Goal: Information Seeking & Learning: Learn about a topic

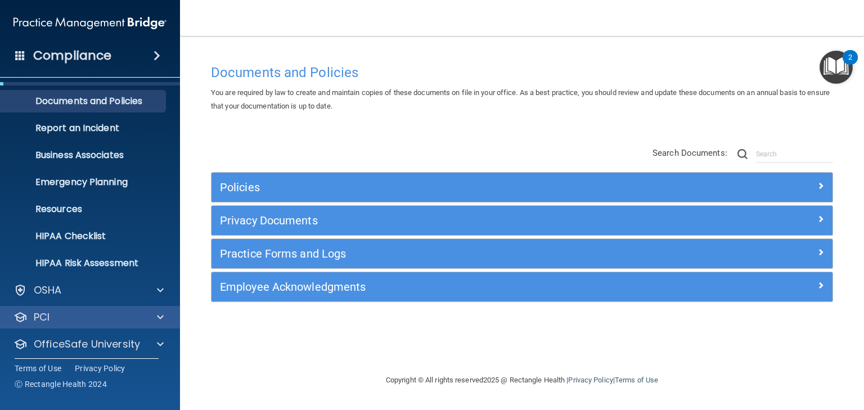
scroll to position [56, 0]
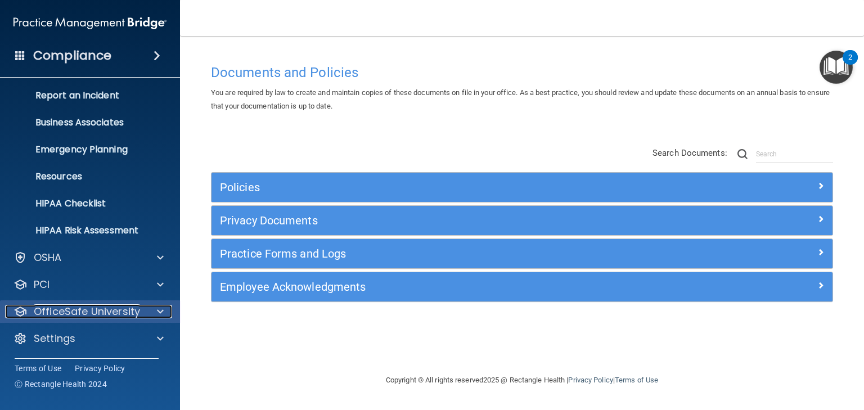
click at [72, 313] on p "OfficeSafe University" at bounding box center [87, 312] width 106 height 14
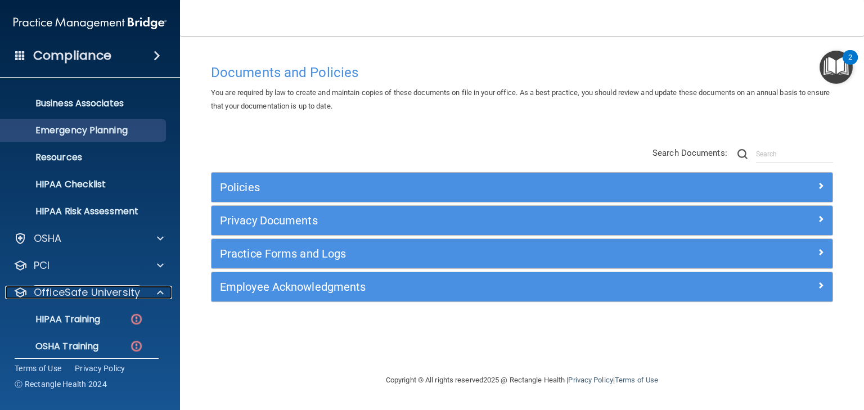
scroll to position [0, 0]
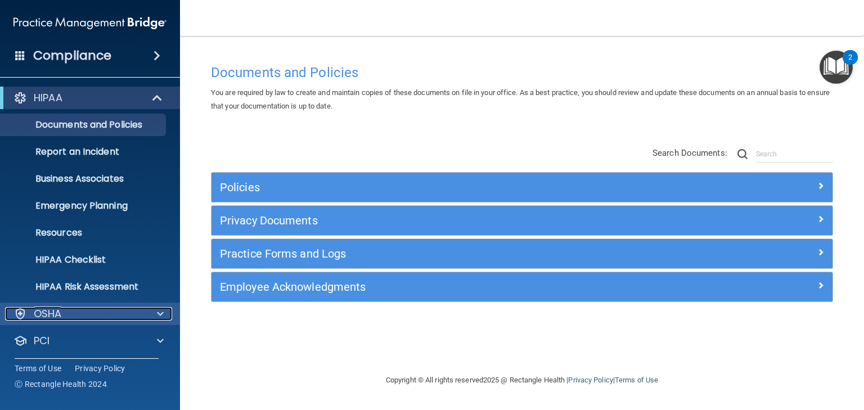
click at [61, 312] on p "OSHA" at bounding box center [48, 314] width 28 height 14
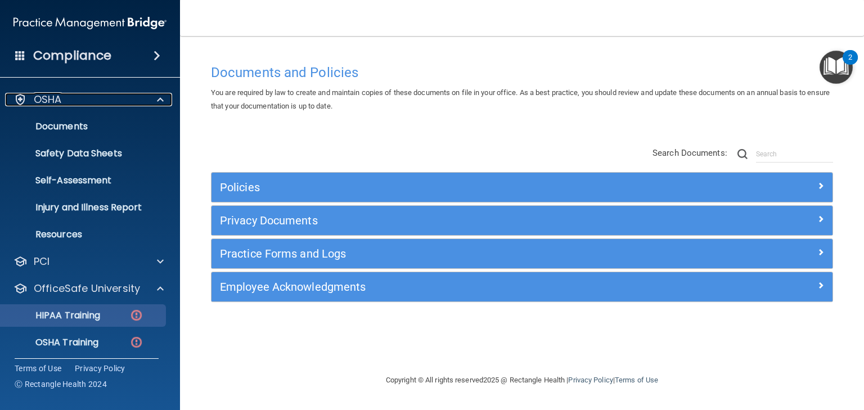
scroll to position [225, 0]
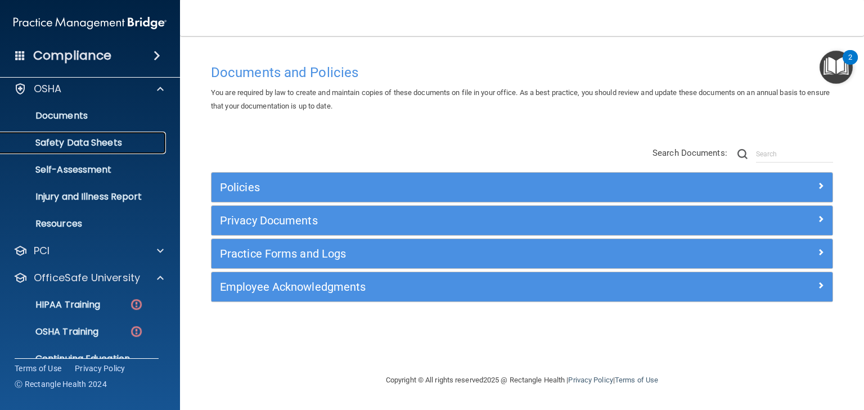
click at [75, 143] on p "Safety Data Sheets" at bounding box center [84, 142] width 154 height 11
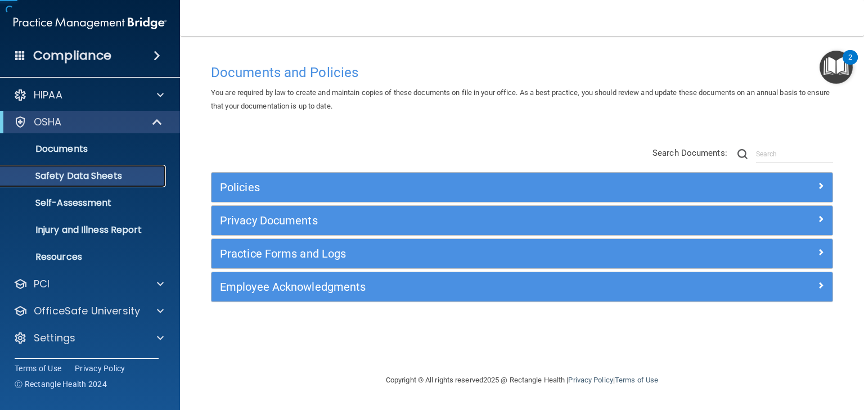
scroll to position [2, 0]
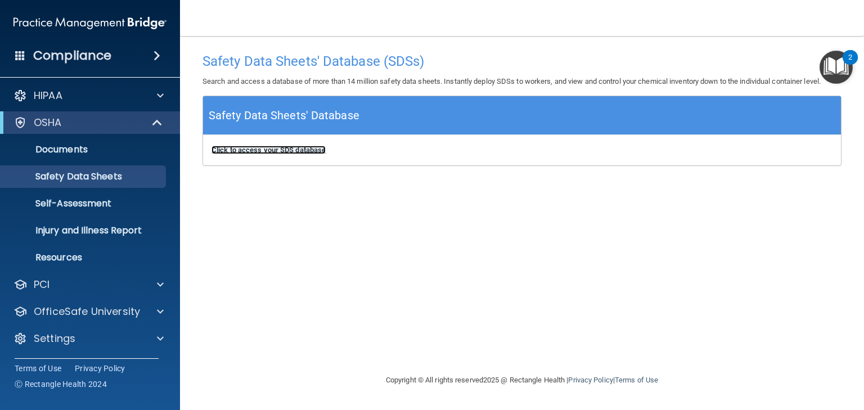
click at [267, 149] on b "Click to access your SDS database" at bounding box center [269, 150] width 114 height 8
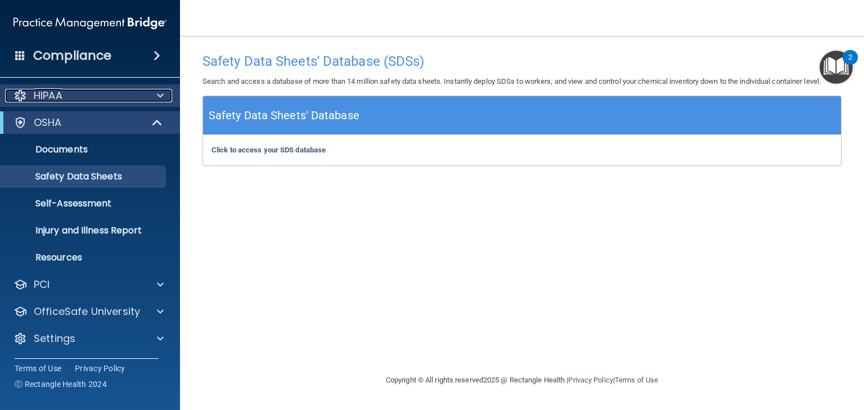
click at [47, 99] on p "HIPAA" at bounding box center [48, 96] width 29 height 14
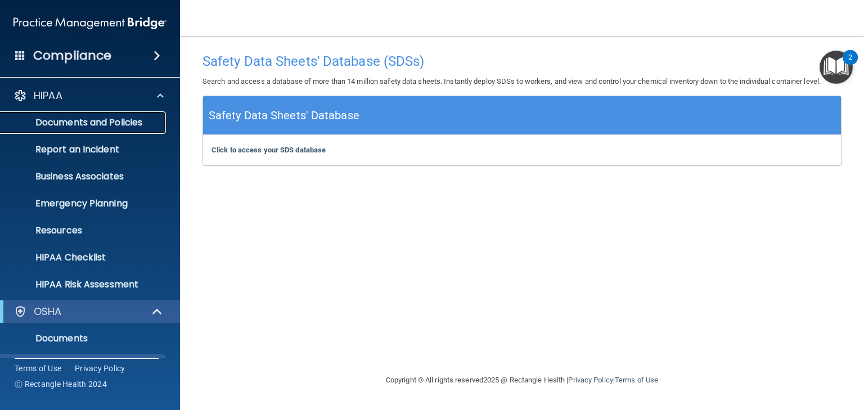
click at [92, 127] on p "Documents and Policies" at bounding box center [84, 122] width 154 height 11
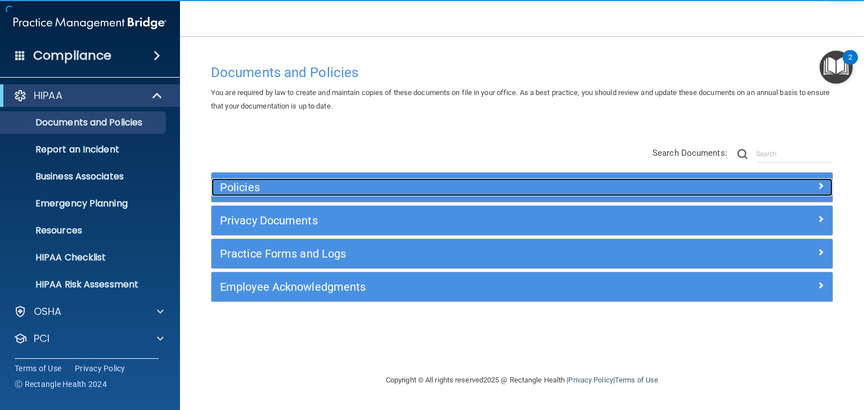
click at [231, 187] on h5 "Policies" at bounding box center [444, 187] width 449 height 12
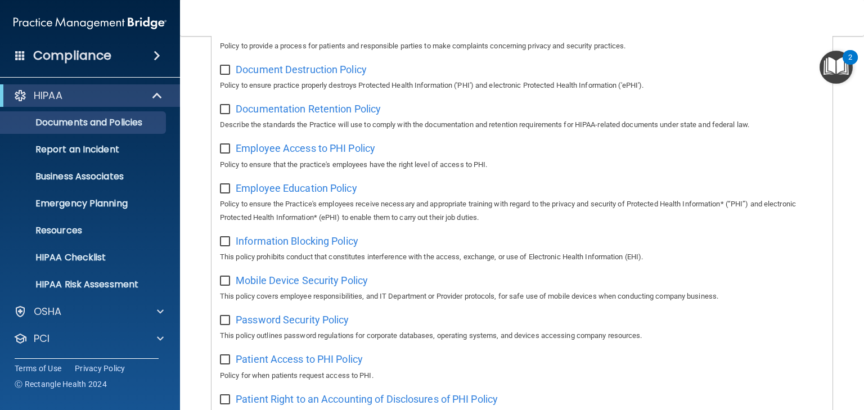
scroll to position [540, 0]
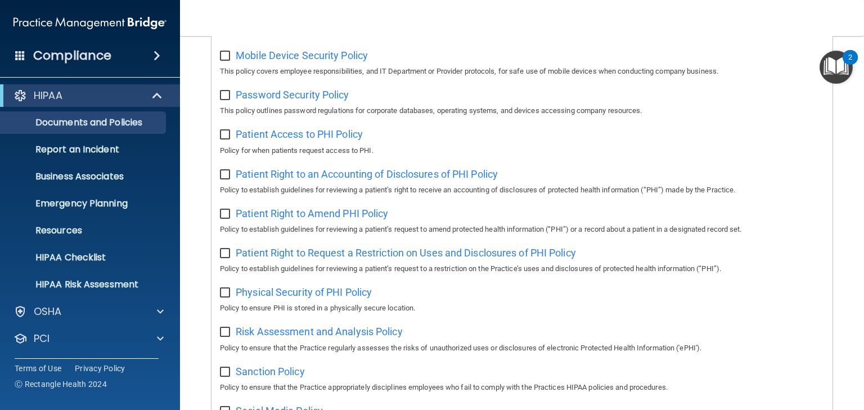
click at [826, 71] on img "Open Resource Center, 2 new notifications" at bounding box center [836, 67] width 33 height 33
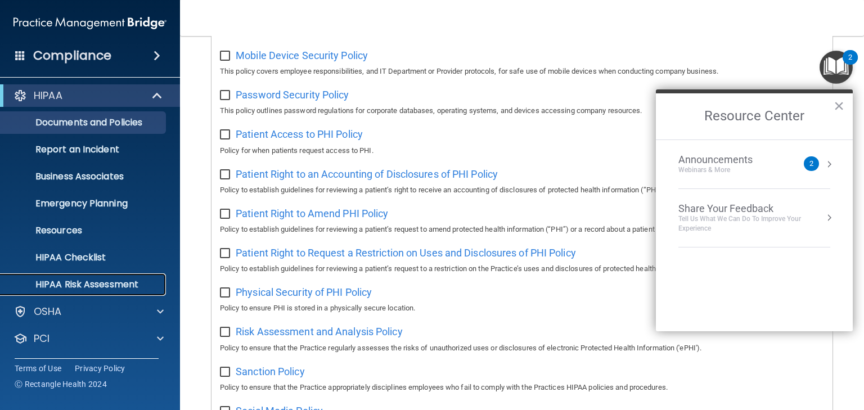
click at [68, 281] on p "HIPAA Risk Assessment" at bounding box center [84, 284] width 154 height 11
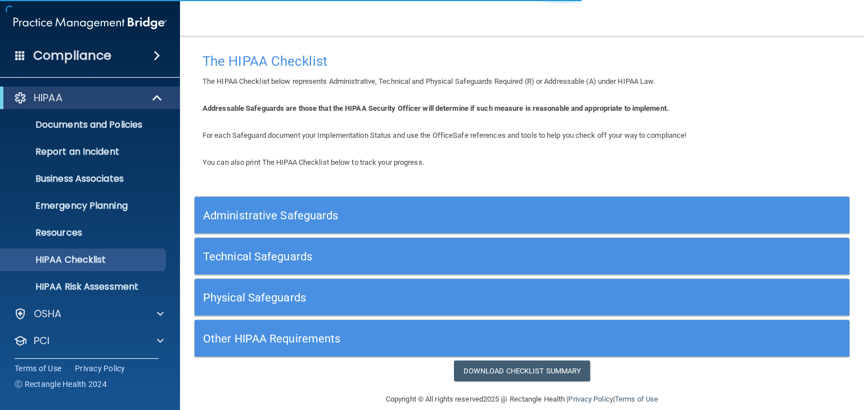
click at [270, 209] on h5 "Administrative Safeguards" at bounding box center [440, 215] width 474 height 12
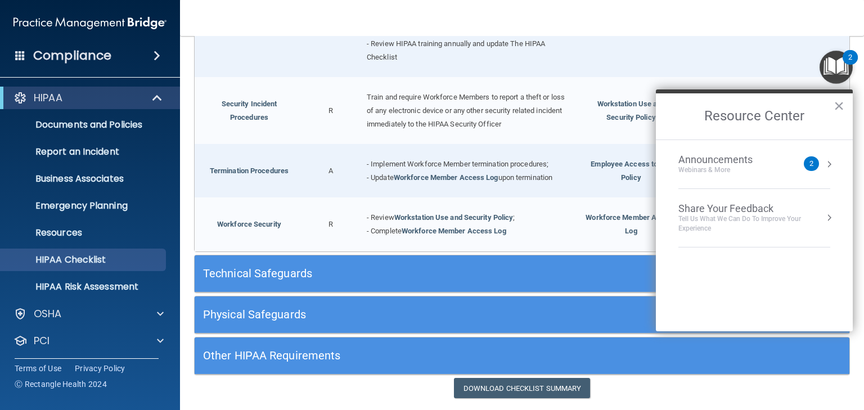
scroll to position [1080, 0]
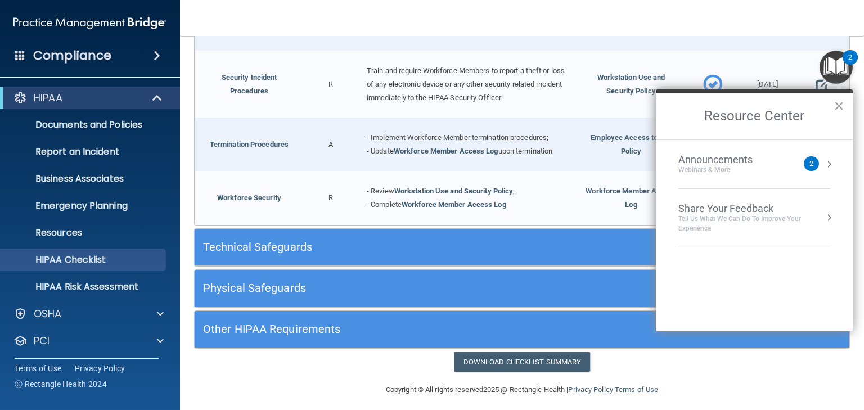
click at [835, 105] on button "×" at bounding box center [839, 106] width 11 height 18
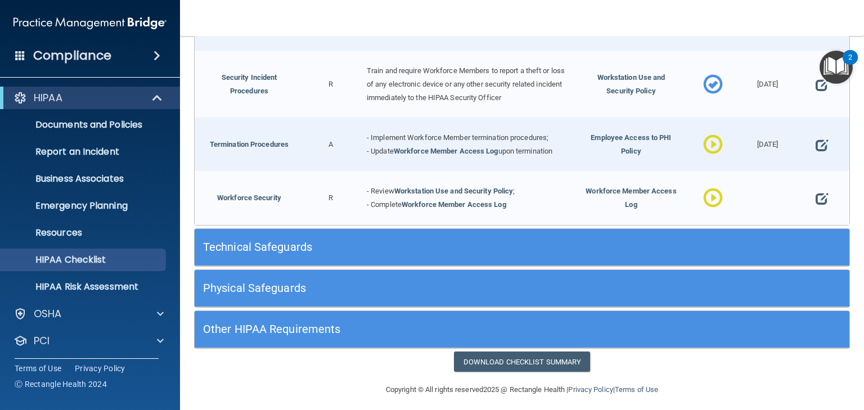
click at [238, 241] on h5 "Technical Safeguards" at bounding box center [440, 247] width 474 height 12
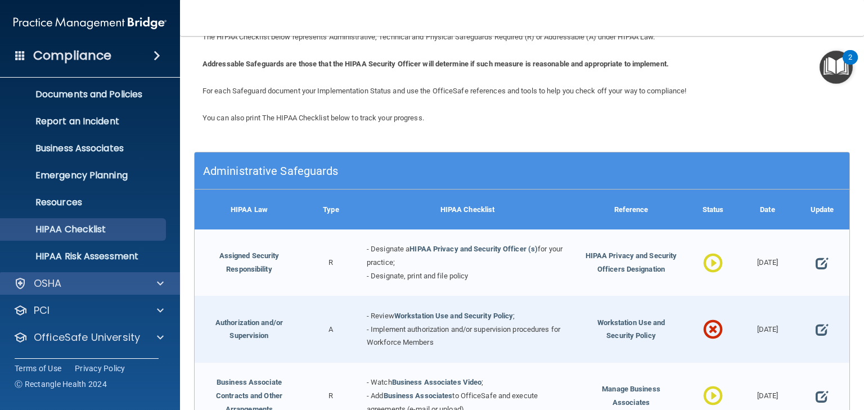
scroll to position [56, 0]
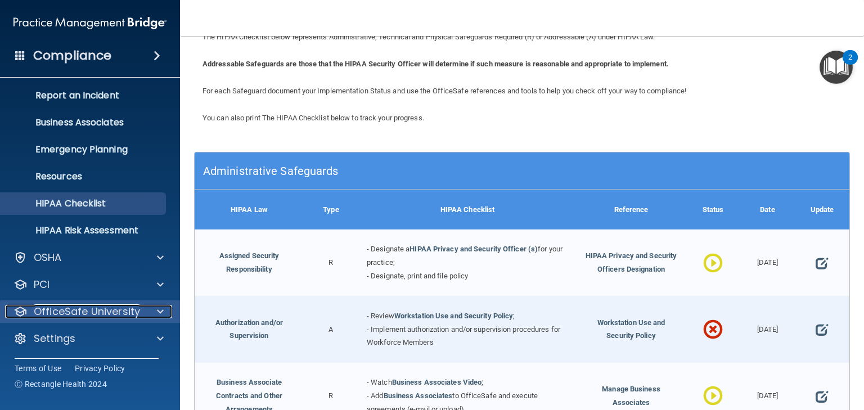
drag, startPoint x: 103, startPoint y: 311, endPoint x: 97, endPoint y: 306, distance: 7.7
click at [103, 311] on p "OfficeSafe University" at bounding box center [87, 312] width 106 height 14
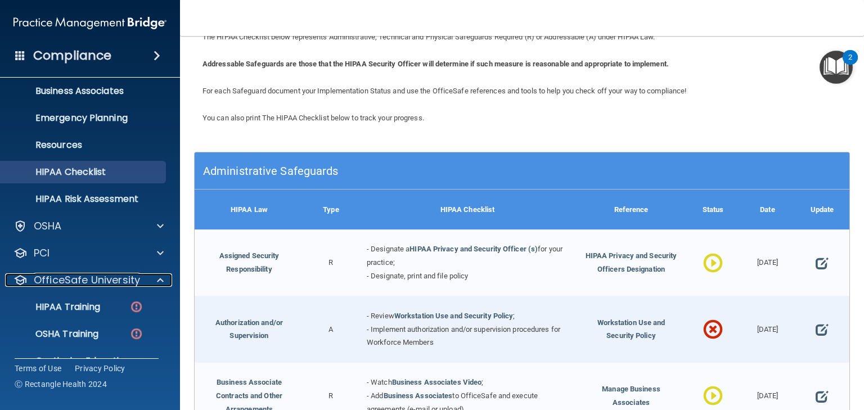
scroll to position [137, 0]
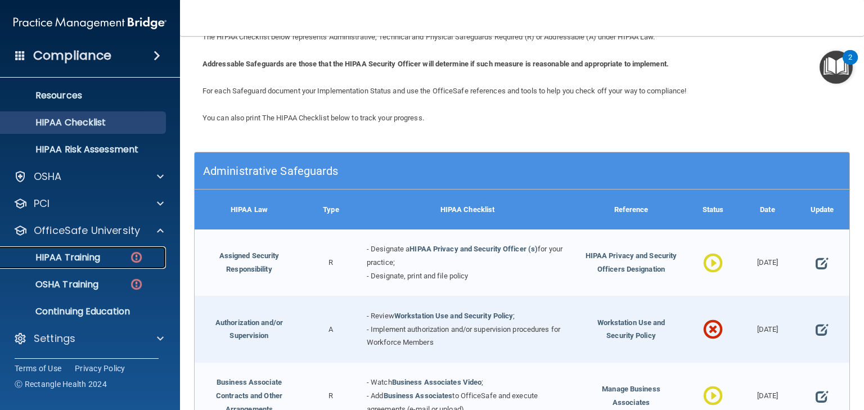
click at [67, 262] on p "HIPAA Training" at bounding box center [53, 257] width 93 height 11
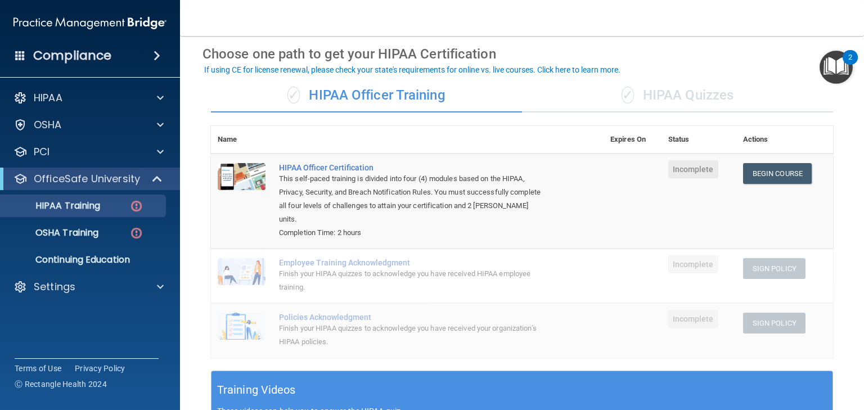
click at [668, 97] on div "✓ HIPAA Quizzes" at bounding box center [677, 96] width 311 height 34
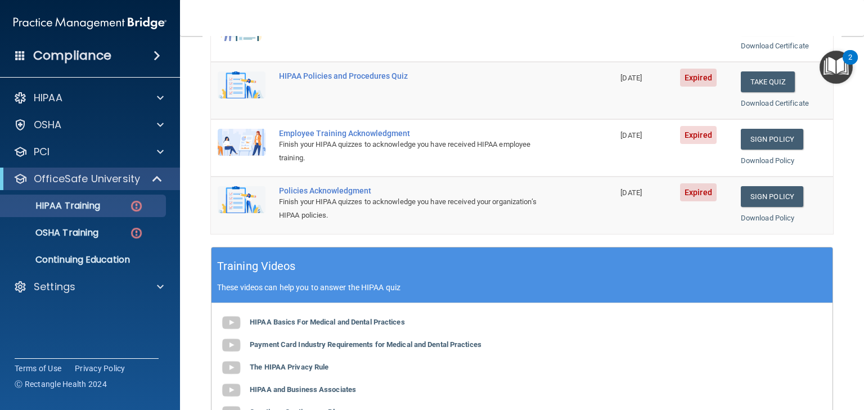
scroll to position [315, 0]
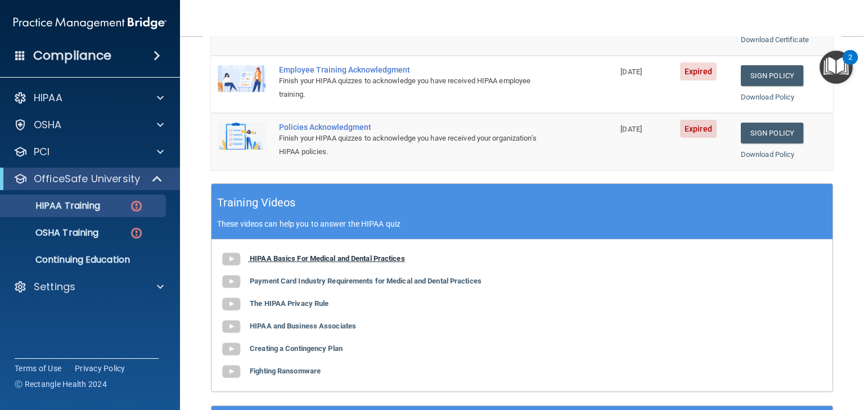
click at [293, 258] on b "HIPAA Basics For Medical and Dental Practices" at bounding box center [327, 258] width 155 height 8
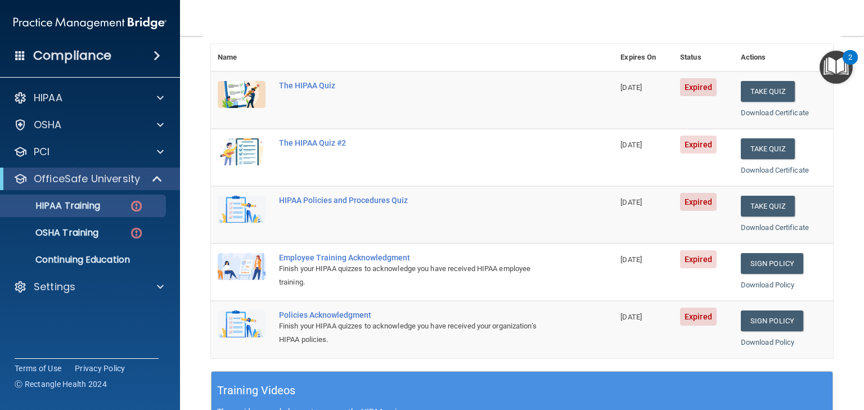
scroll to position [89, 0]
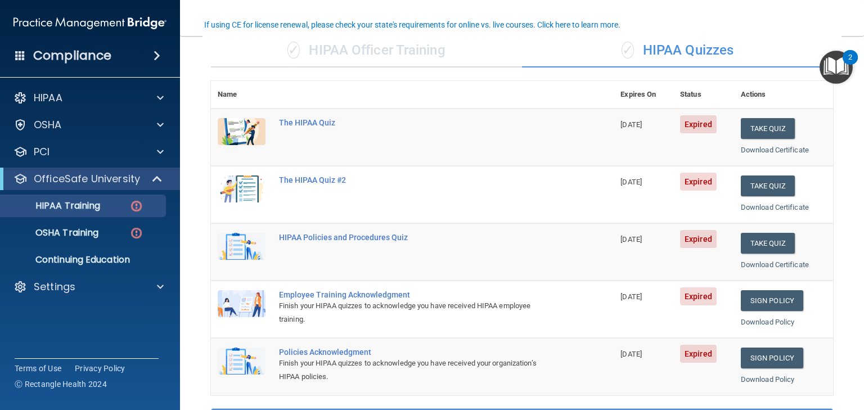
click at [393, 43] on div "✓ HIPAA Officer Training" at bounding box center [366, 51] width 311 height 34
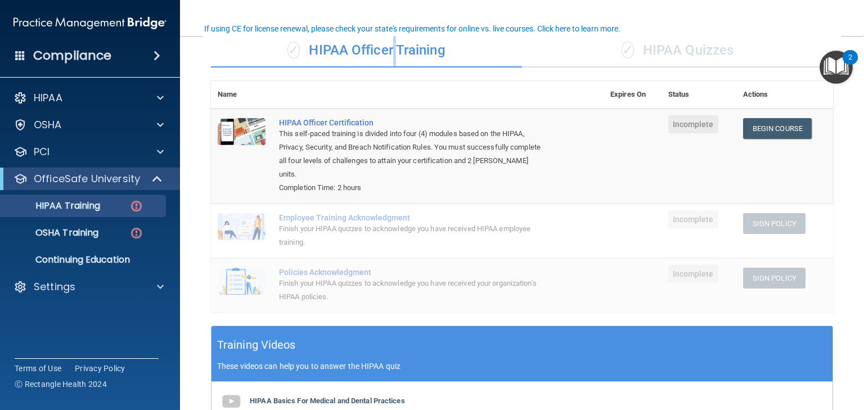
scroll to position [86, 0]
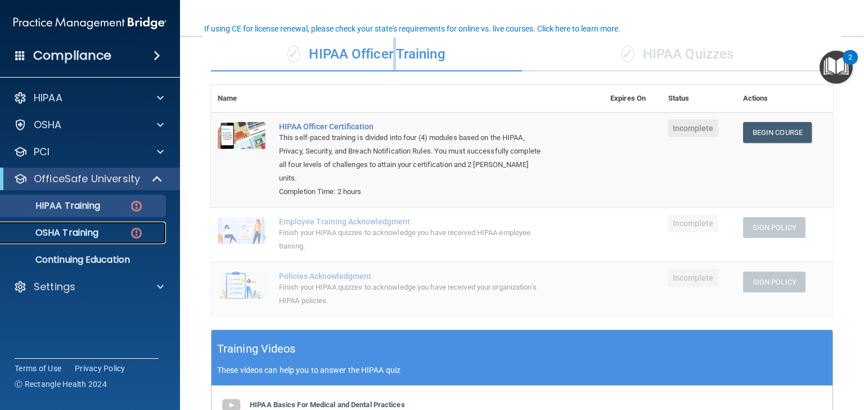
click at [67, 234] on p "OSHA Training" at bounding box center [52, 232] width 91 height 11
